Goal: Find contact information: Find contact information

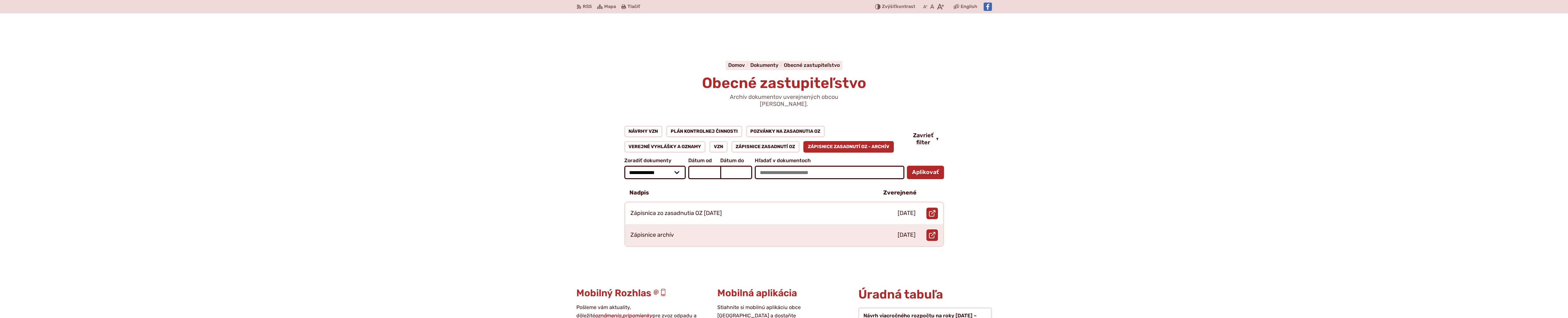
scroll to position [74, 0]
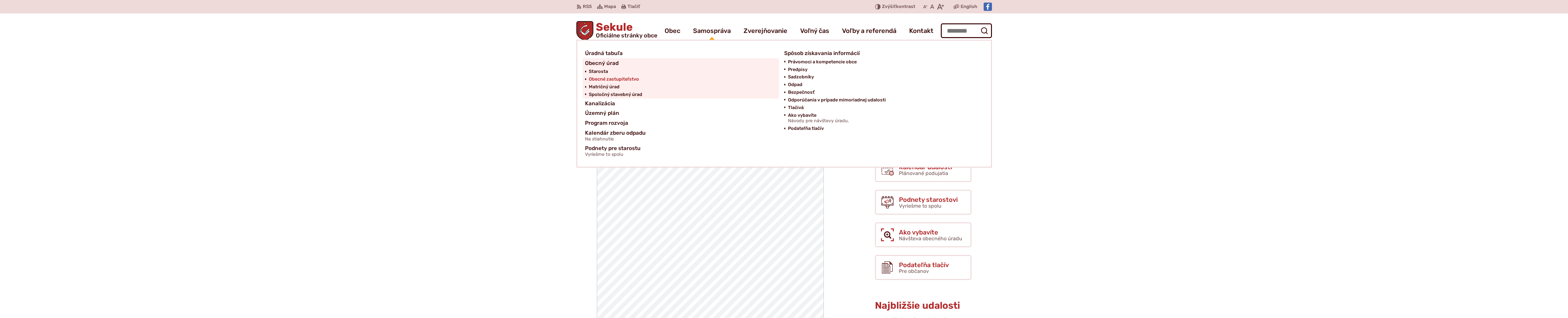
click at [604, 78] on span "Obecné zastupiteľstvo" at bounding box center [614, 79] width 50 height 8
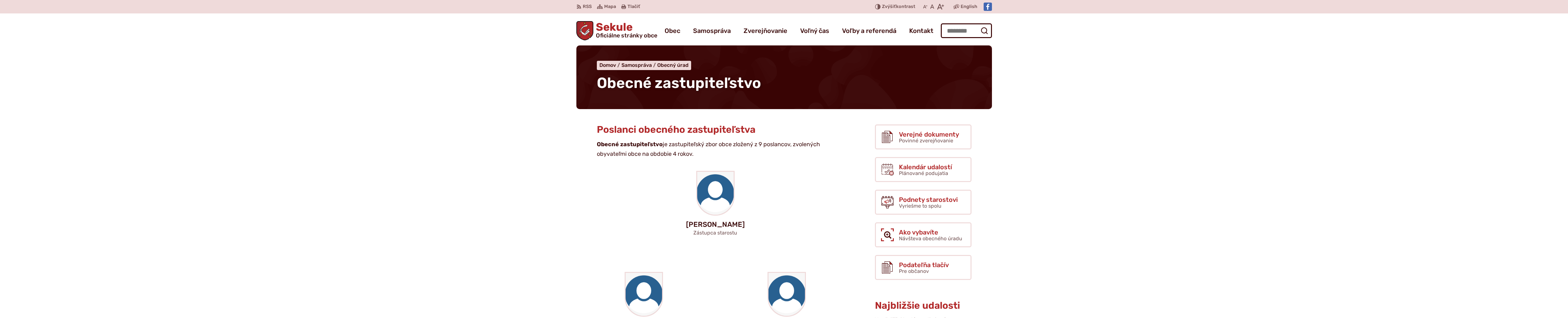
scroll to position [149, 0]
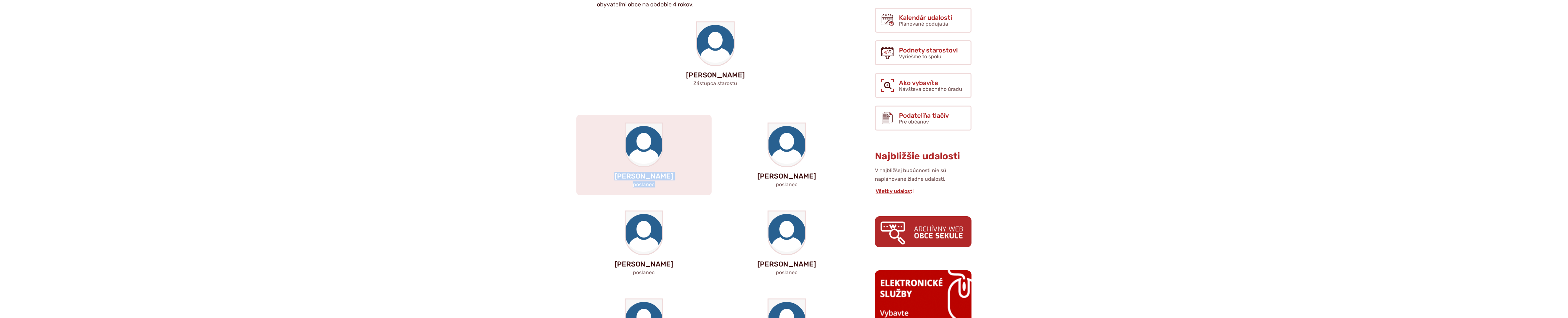
drag, startPoint x: 656, startPoint y: 186, endPoint x: 601, endPoint y: 174, distance: 56.3
click at [601, 174] on div "Peter Bilický poslanec" at bounding box center [644, 155] width 135 height 80
copy div "Peter Bilický poslanec"
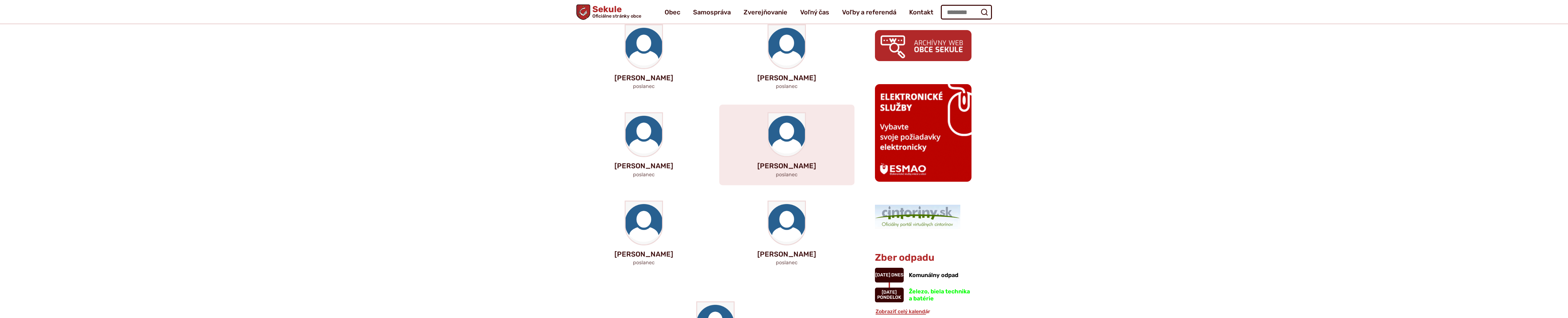
scroll to position [299, 0]
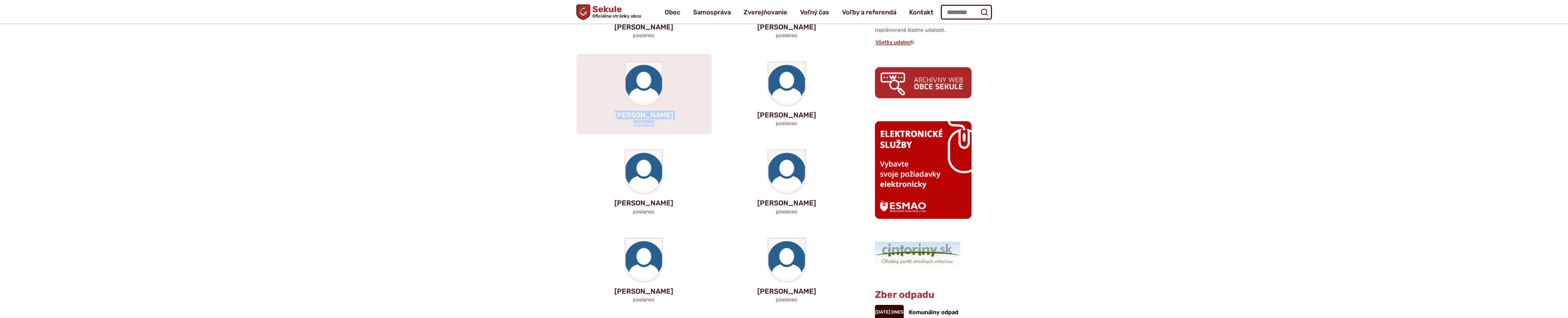
drag, startPoint x: 658, startPoint y: 123, endPoint x: 600, endPoint y: 117, distance: 58.3
click at [600, 117] on div "Ing. Michaela Koporcová poslanec" at bounding box center [644, 94] width 135 height 80
copy div "Ing. Michaela Koporcová poslanec"
